Goal: Task Accomplishment & Management: Manage account settings

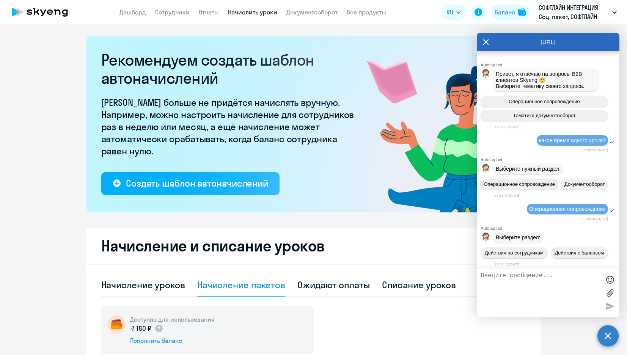
select select "10"
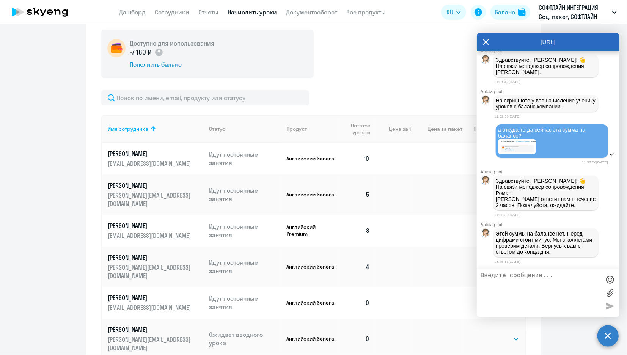
scroll to position [150, 0]
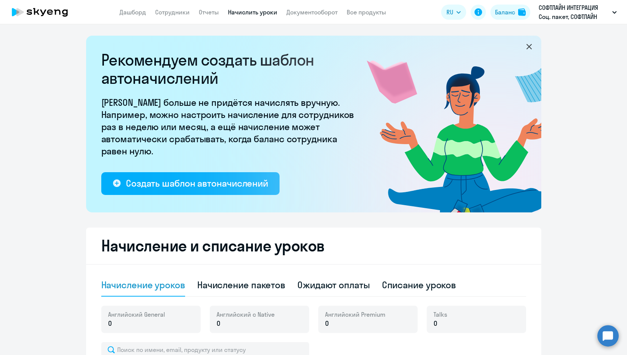
select select "10"
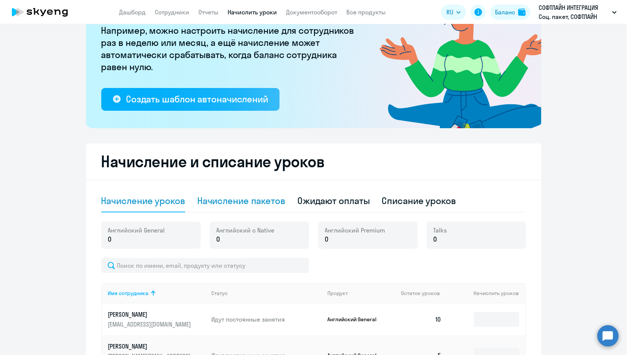
click at [236, 191] on div "Начисление пакетов" at bounding box center [241, 201] width 88 height 23
select select "10"
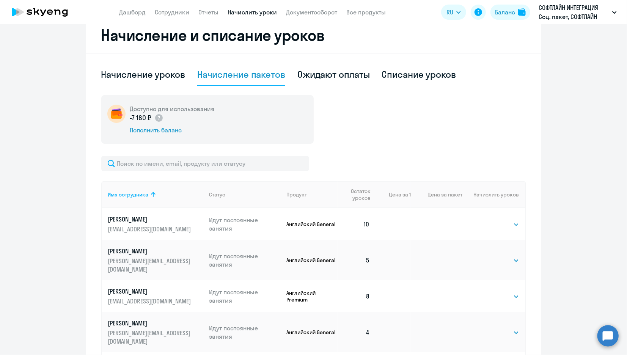
scroll to position [253, 0]
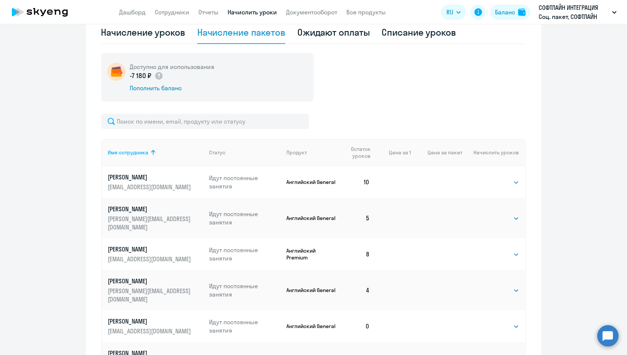
click at [609, 335] on circle at bounding box center [608, 335] width 21 height 21
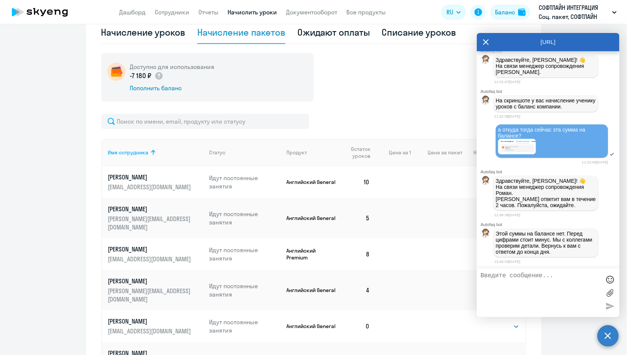
scroll to position [1219, 0]
